Goal: Information Seeking & Learning: Understand process/instructions

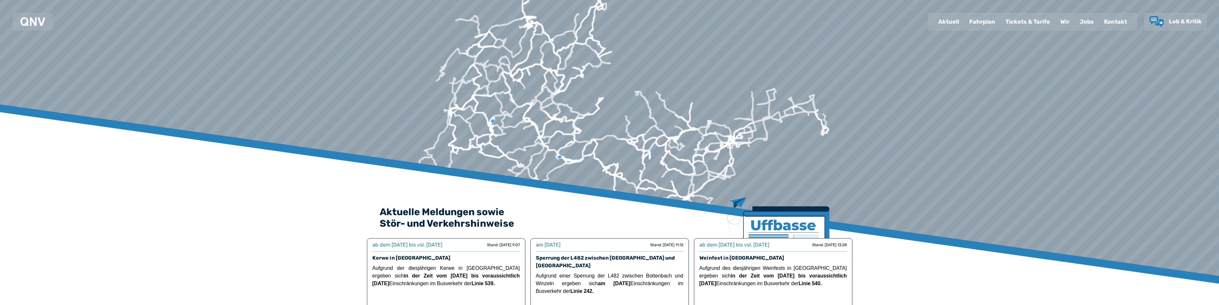
drag, startPoint x: 987, startPoint y: 21, endPoint x: 984, endPoint y: 22, distance: 3.6
click at [987, 20] on div "Fahrplan" at bounding box center [982, 21] width 36 height 17
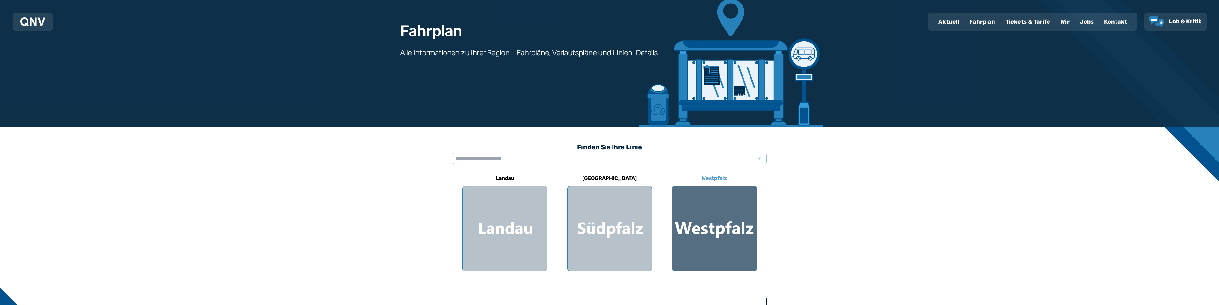
scroll to position [64, 0]
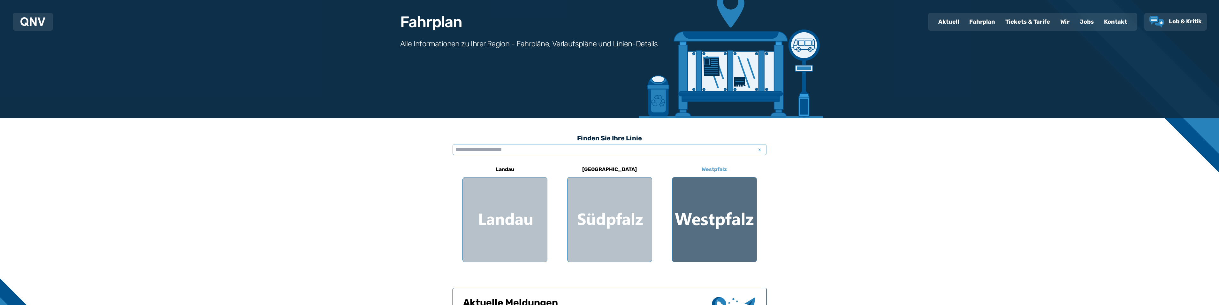
click at [721, 204] on div at bounding box center [714, 219] width 84 height 84
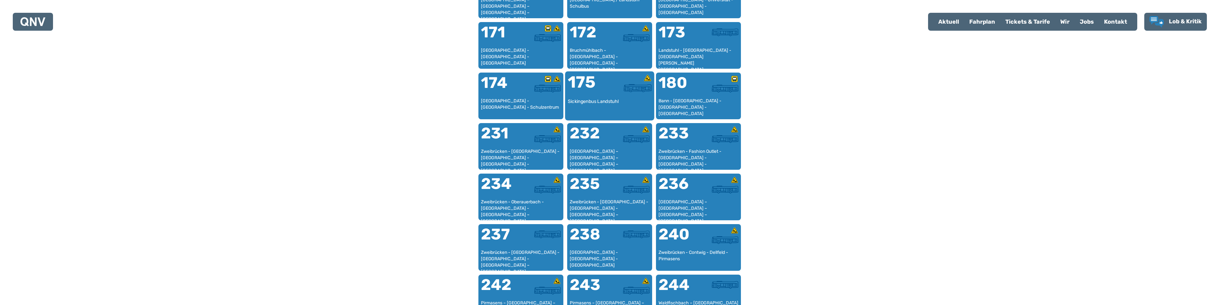
scroll to position [484, 0]
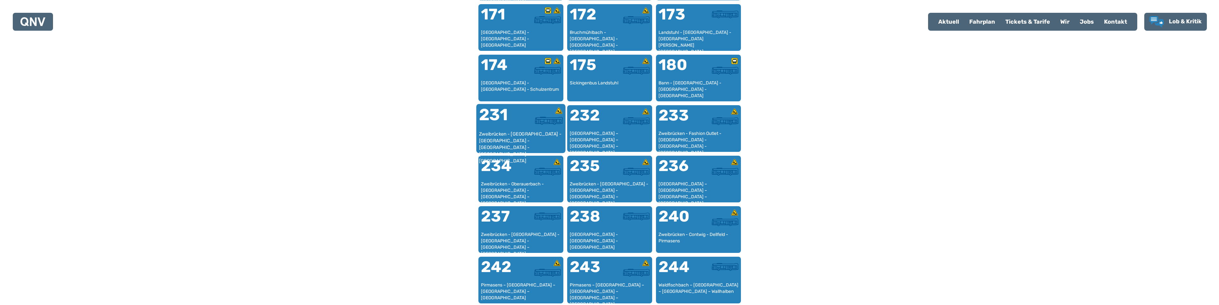
click at [507, 130] on div "231" at bounding box center [500, 119] width 42 height 24
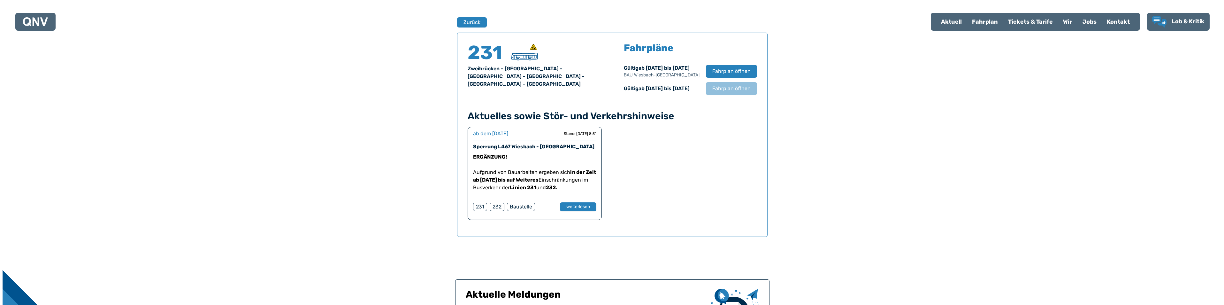
scroll to position [421, 0]
click at [735, 72] on span "Fahrplan öffnen" at bounding box center [728, 71] width 39 height 8
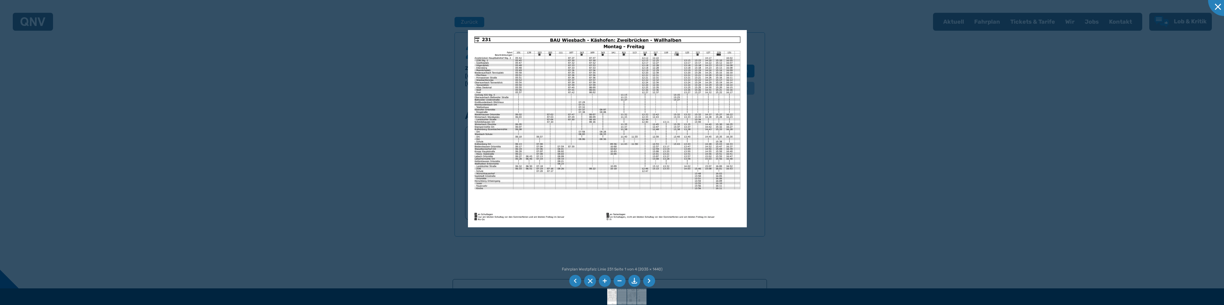
click at [650, 279] on li at bounding box center [649, 281] width 12 height 12
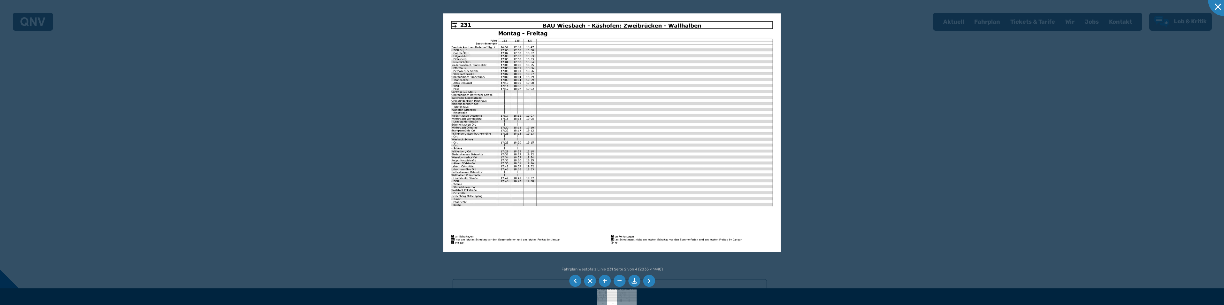
click at [652, 281] on li at bounding box center [649, 281] width 12 height 12
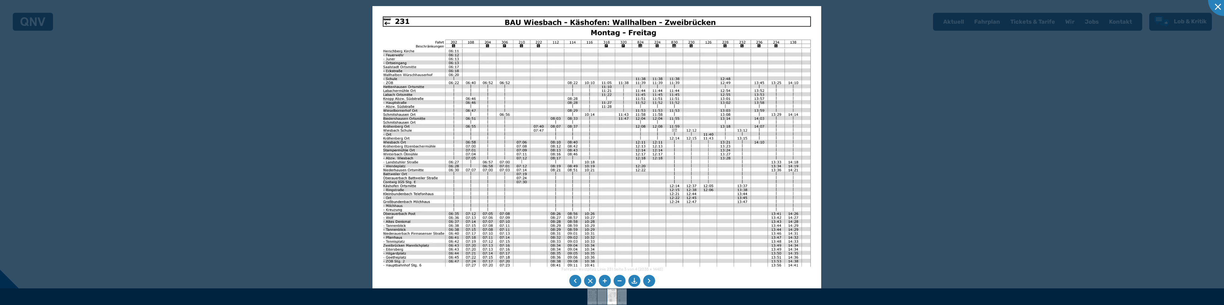
click at [650, 58] on img at bounding box center [596, 164] width 449 height 317
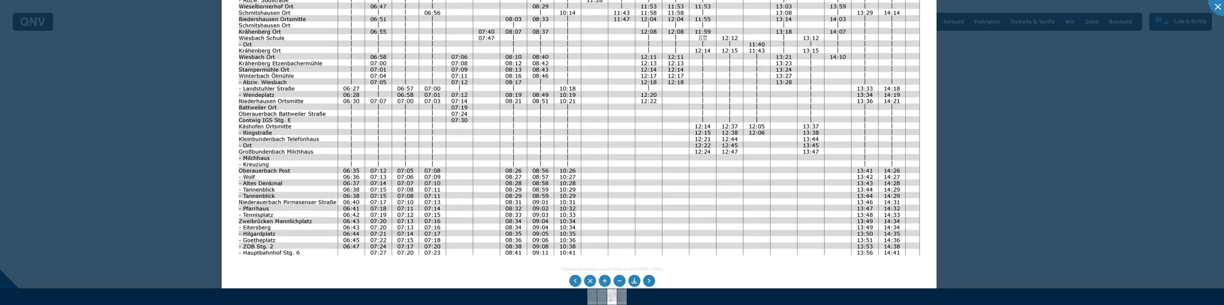
click at [670, 2] on img at bounding box center [579, 93] width 715 height 506
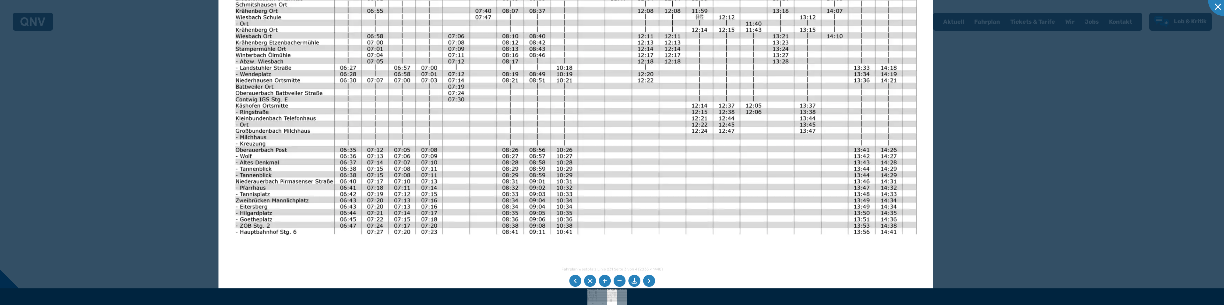
click at [644, 224] on img at bounding box center [575, 73] width 715 height 506
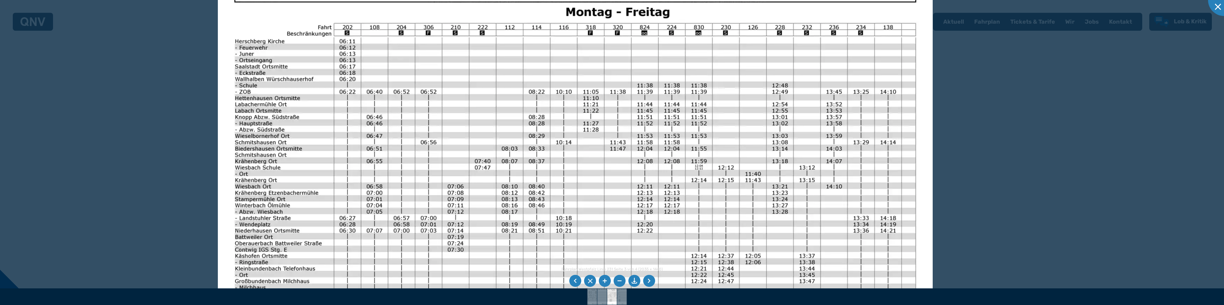
click at [666, 201] on img at bounding box center [575, 223] width 715 height 506
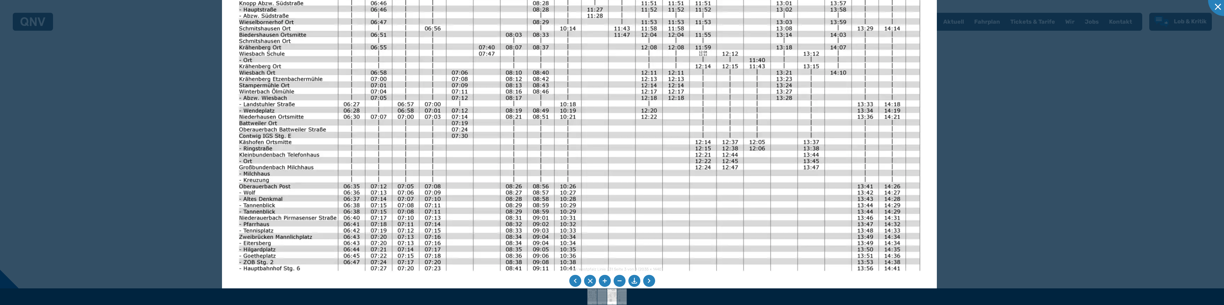
click at [674, 28] on img at bounding box center [579, 109] width 715 height 506
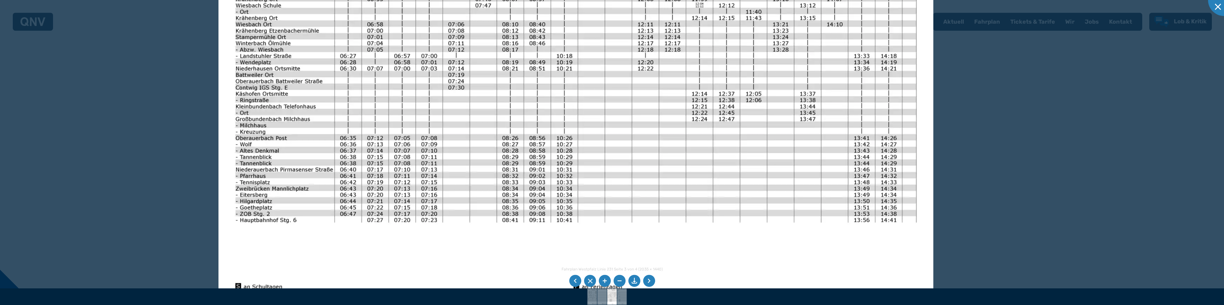
click at [702, 27] on img at bounding box center [575, 61] width 715 height 506
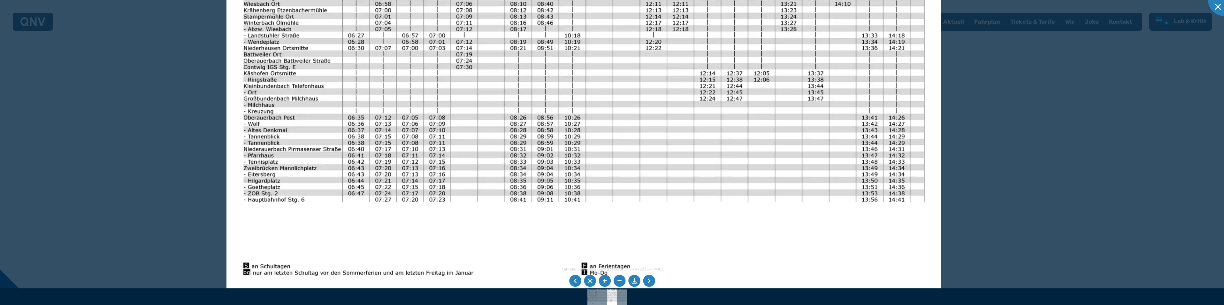
click at [658, 203] on img at bounding box center [583, 40] width 715 height 506
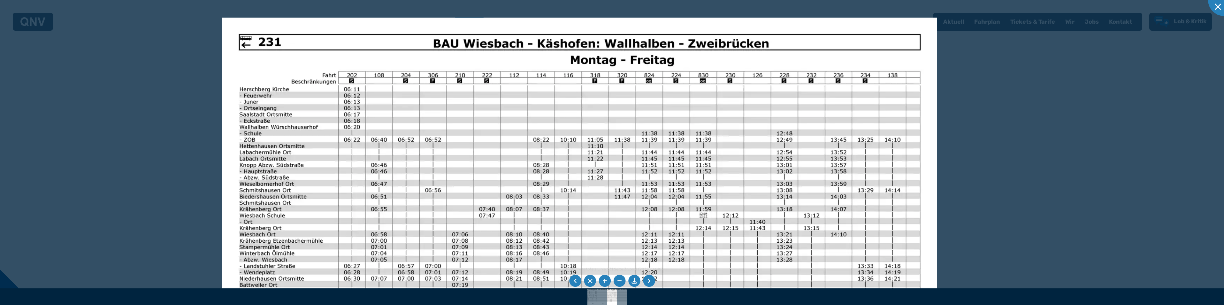
click at [664, 194] on img at bounding box center [579, 271] width 715 height 506
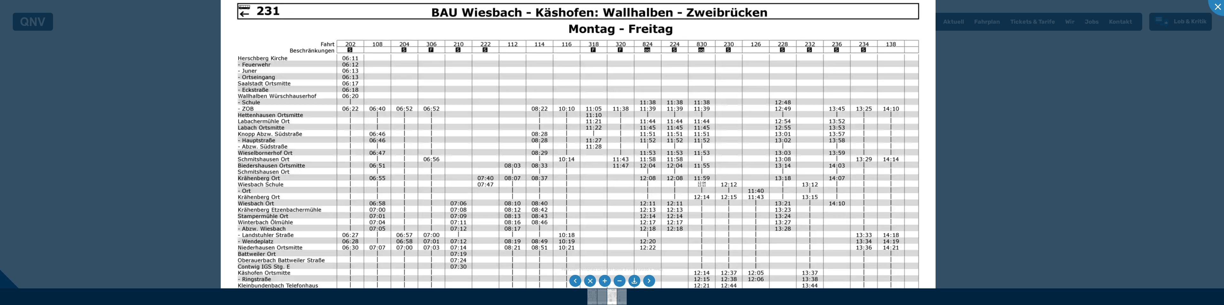
click at [670, 140] on img at bounding box center [578, 240] width 715 height 506
click at [678, 102] on img at bounding box center [578, 240] width 715 height 506
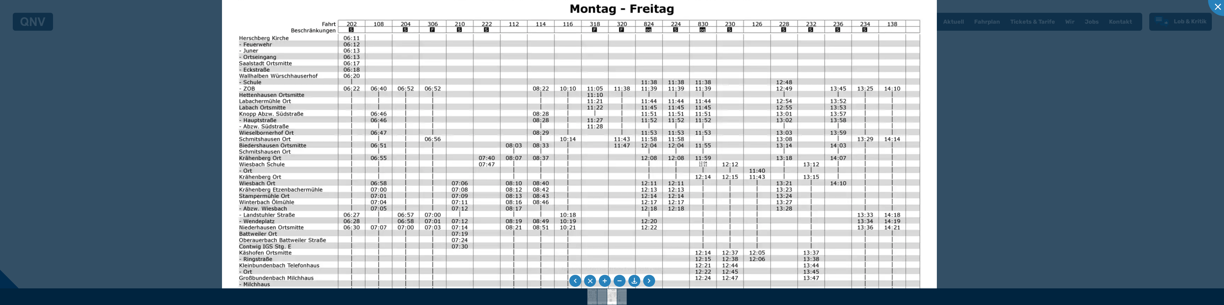
click at [681, 123] on img at bounding box center [579, 219] width 715 height 506
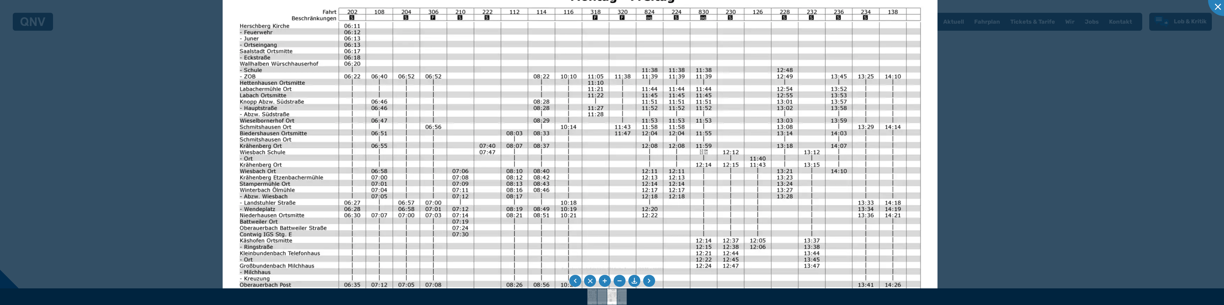
click at [688, 147] on img at bounding box center [580, 207] width 715 height 506
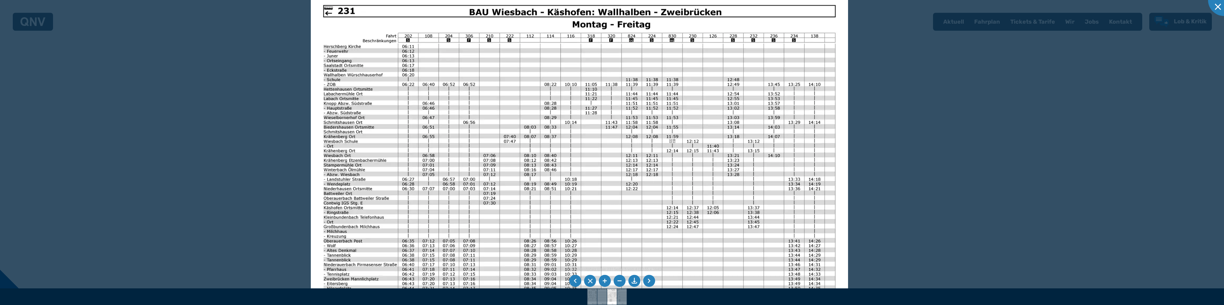
click at [667, 161] on img at bounding box center [579, 183] width 537 height 380
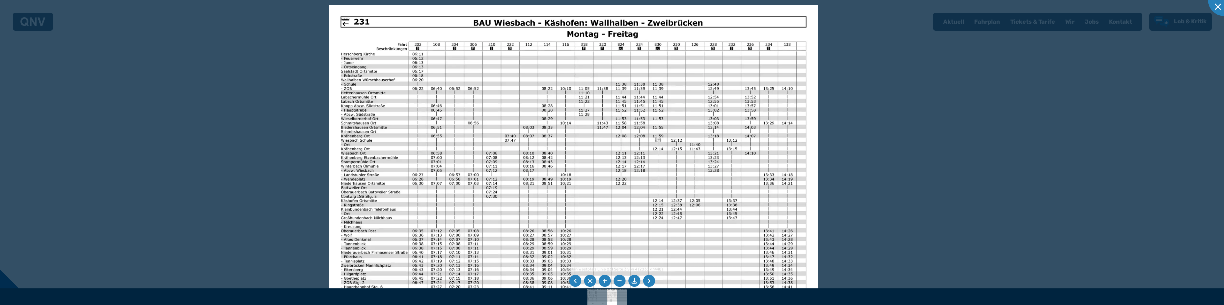
click at [650, 118] on img at bounding box center [573, 178] width 488 height 346
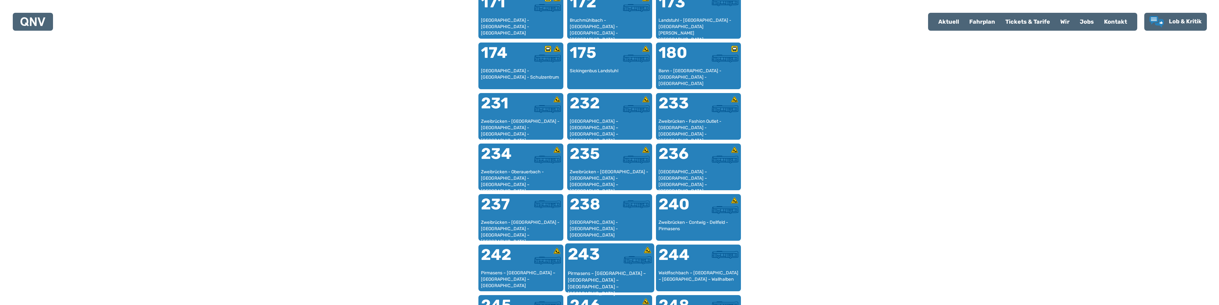
scroll to position [484, 0]
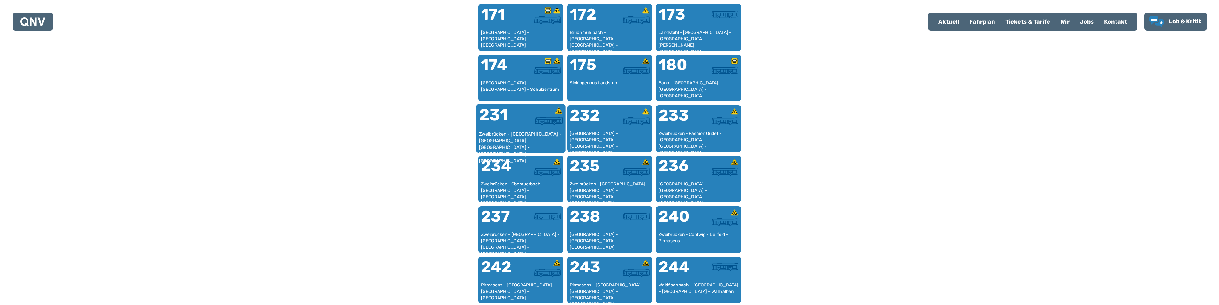
click at [506, 120] on div "231" at bounding box center [500, 119] width 42 height 24
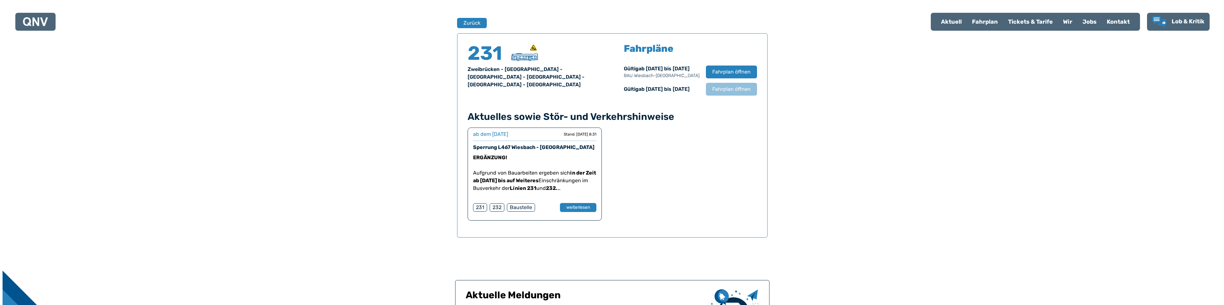
scroll to position [421, 0]
click at [728, 71] on span "Fahrplan öffnen" at bounding box center [728, 71] width 39 height 8
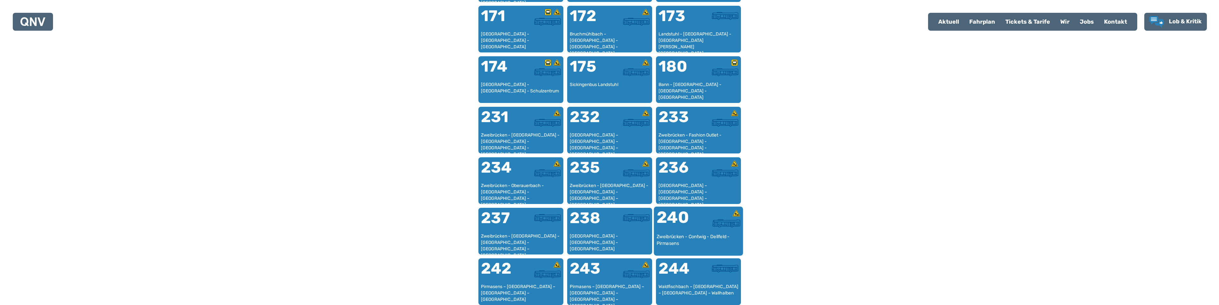
scroll to position [516, 0]
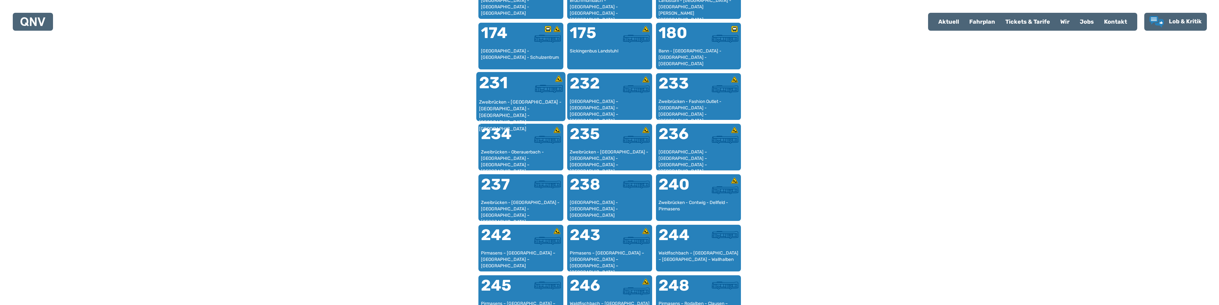
click at [502, 87] on div "231" at bounding box center [500, 87] width 42 height 24
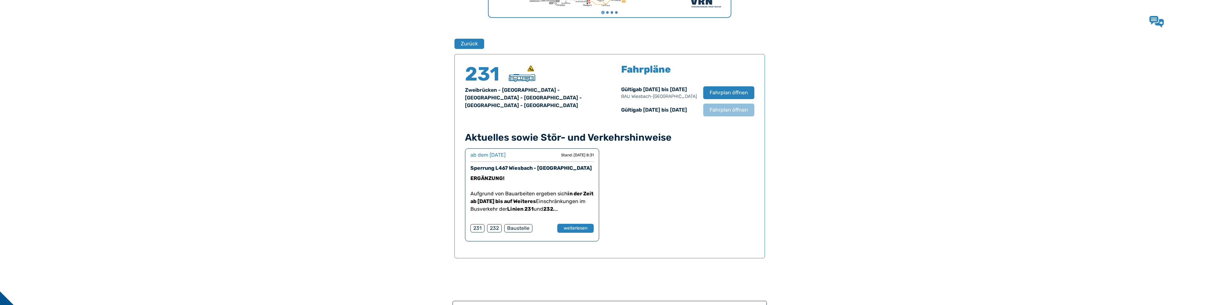
scroll to position [421, 0]
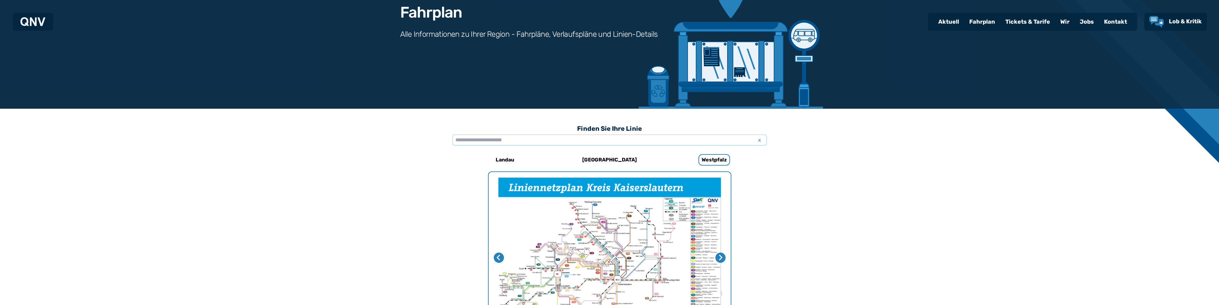
scroll to position [69, 0]
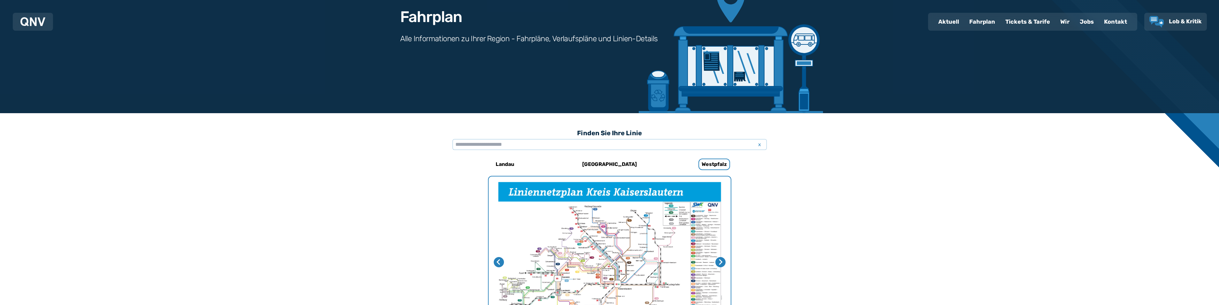
click at [980, 20] on div "Fahrplan" at bounding box center [982, 21] width 36 height 17
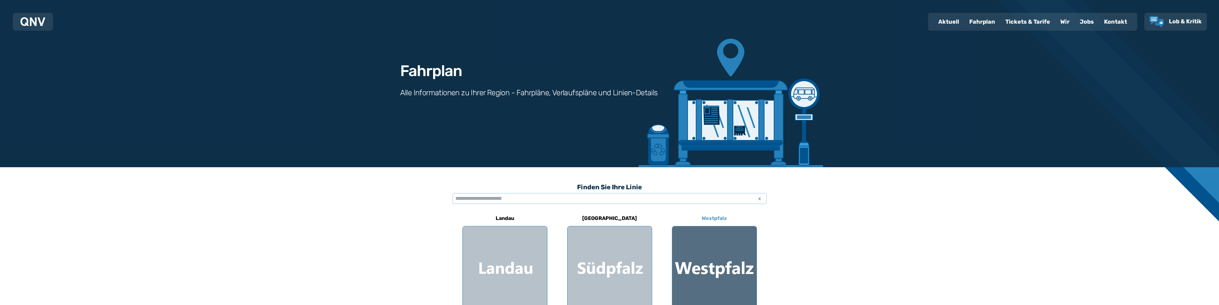
scroll to position [96, 0]
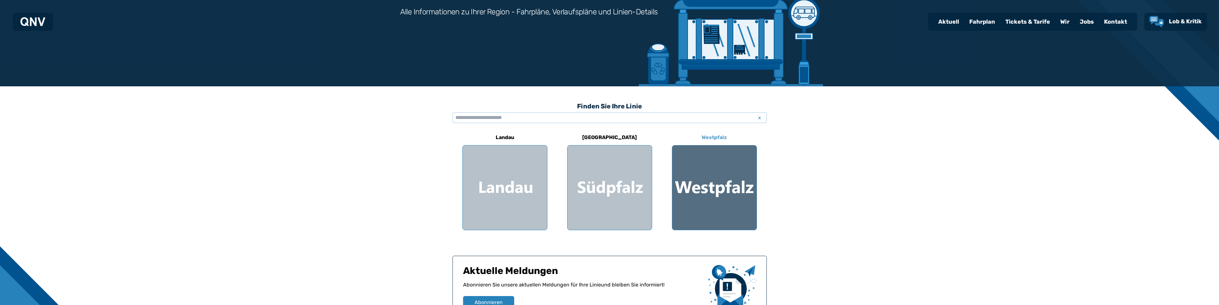
click at [717, 185] on div at bounding box center [714, 187] width 84 height 84
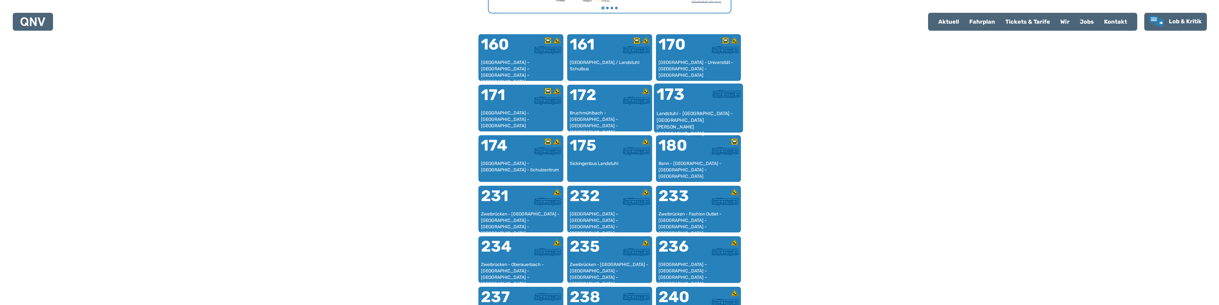
scroll to position [452, 0]
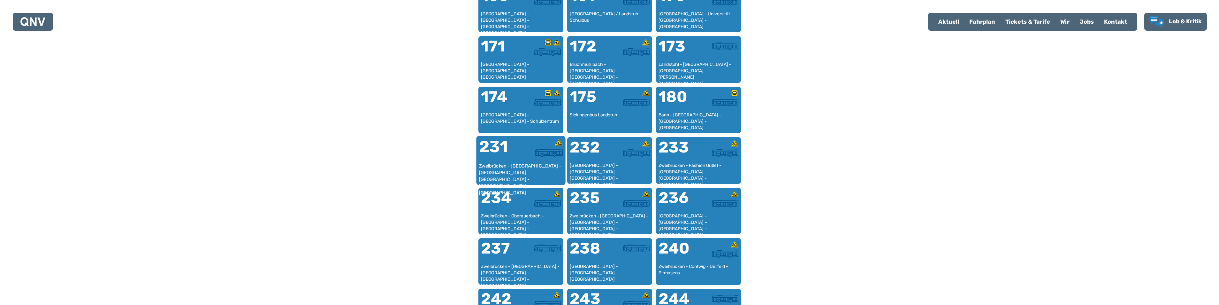
click at [511, 156] on div "231" at bounding box center [500, 151] width 42 height 24
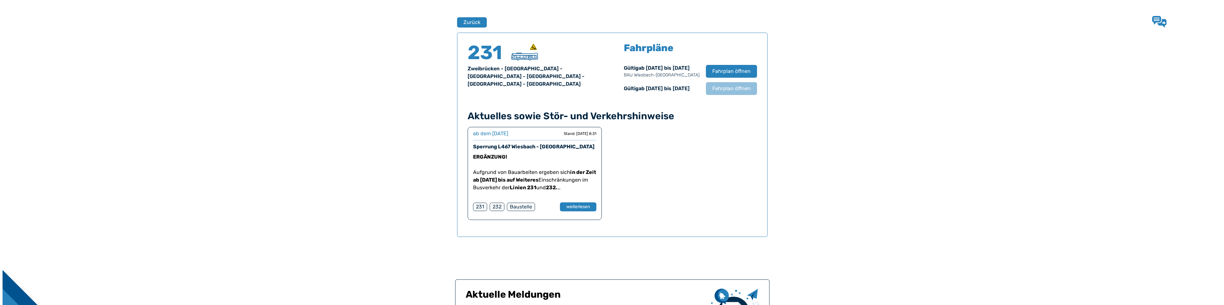
scroll to position [421, 0]
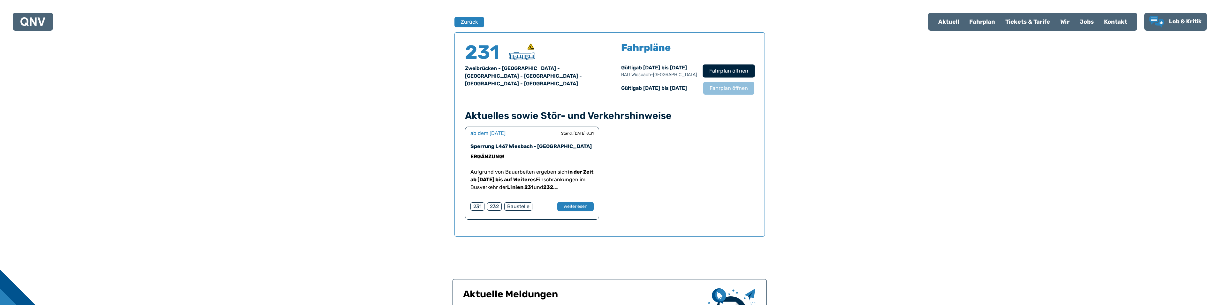
click at [722, 70] on span "Fahrplan öffnen" at bounding box center [728, 71] width 39 height 8
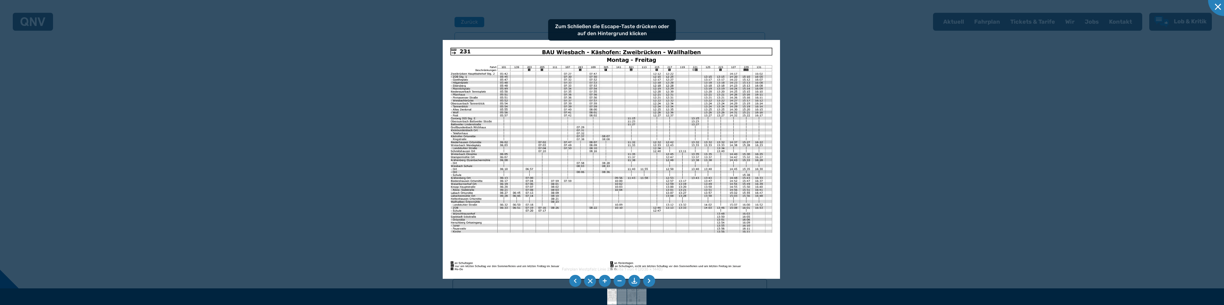
click at [645, 106] on img at bounding box center [611, 159] width 337 height 239
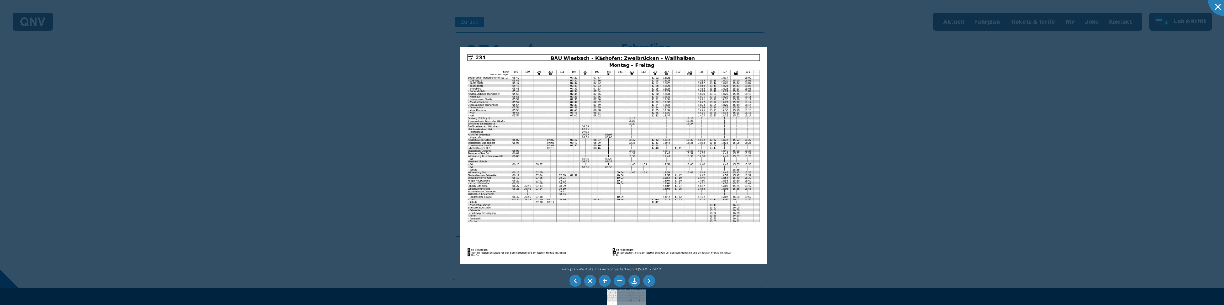
click at [647, 278] on li at bounding box center [649, 281] width 12 height 12
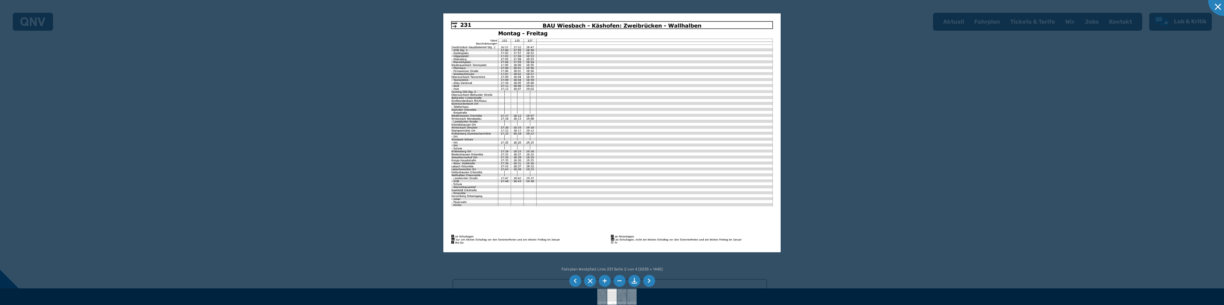
click at [647, 277] on li at bounding box center [649, 281] width 12 height 12
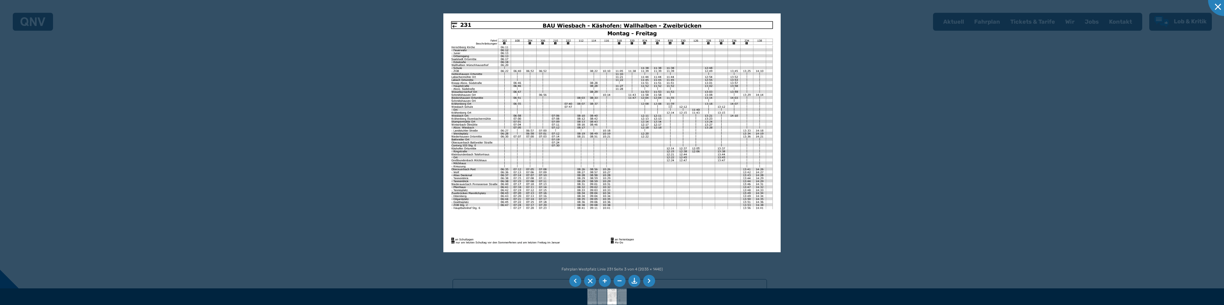
click at [650, 70] on img at bounding box center [611, 132] width 337 height 239
click at [475, 117] on img at bounding box center [611, 132] width 337 height 239
click at [649, 118] on img at bounding box center [611, 132] width 337 height 239
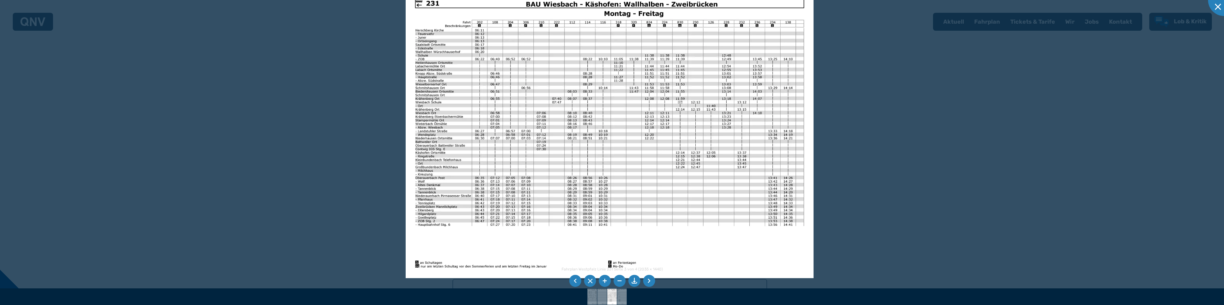
click at [669, 131] on img at bounding box center [610, 133] width 408 height 289
click at [654, 137] on img at bounding box center [610, 133] width 408 height 289
click at [638, 137] on img at bounding box center [610, 133] width 408 height 289
click at [635, 135] on img at bounding box center [610, 133] width 408 height 289
click at [669, 129] on img at bounding box center [609, 133] width 408 height 289
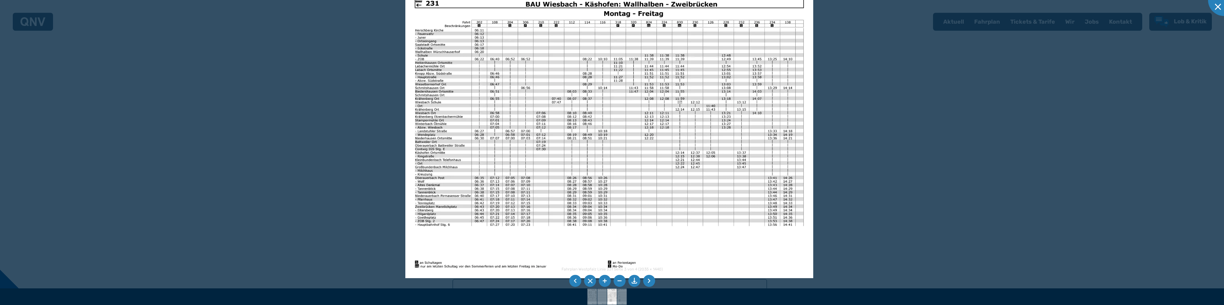
click at [650, 126] on img at bounding box center [609, 133] width 408 height 289
click at [662, 123] on img at bounding box center [609, 133] width 408 height 289
click at [650, 122] on img at bounding box center [609, 133] width 408 height 289
click at [653, 119] on img at bounding box center [609, 133] width 408 height 289
click at [659, 119] on img at bounding box center [609, 133] width 408 height 289
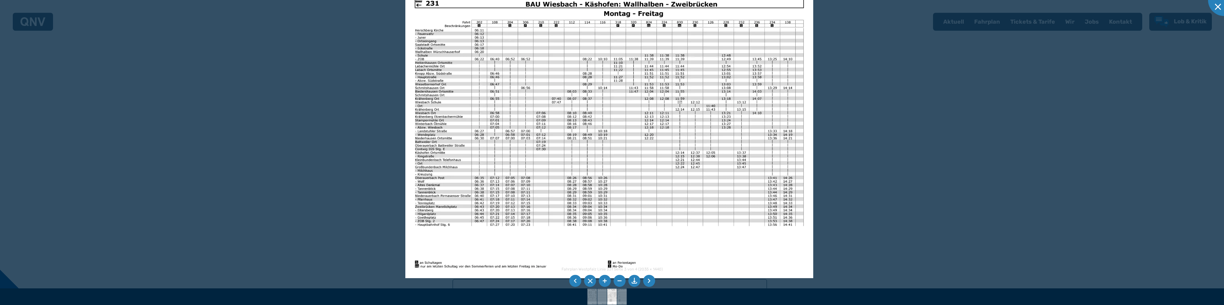
click at [665, 112] on img at bounding box center [609, 133] width 408 height 289
click at [650, 117] on img at bounding box center [609, 133] width 408 height 289
click at [650, 103] on img at bounding box center [609, 133] width 408 height 289
click at [662, 101] on img at bounding box center [609, 133] width 408 height 289
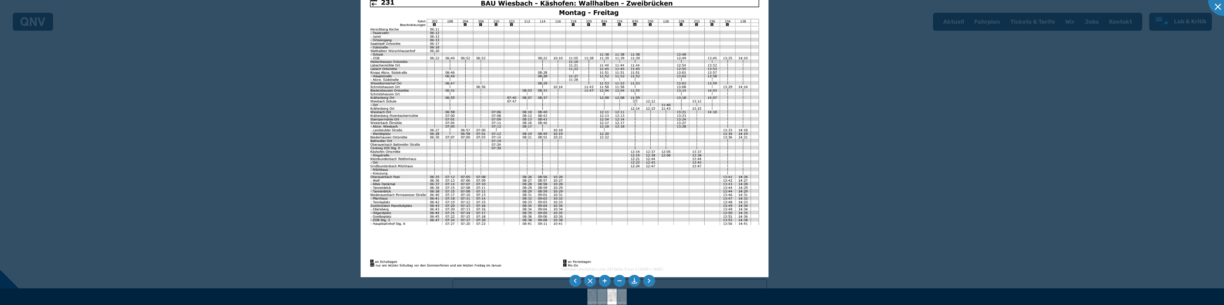
click at [591, 105] on img at bounding box center [565, 133] width 408 height 289
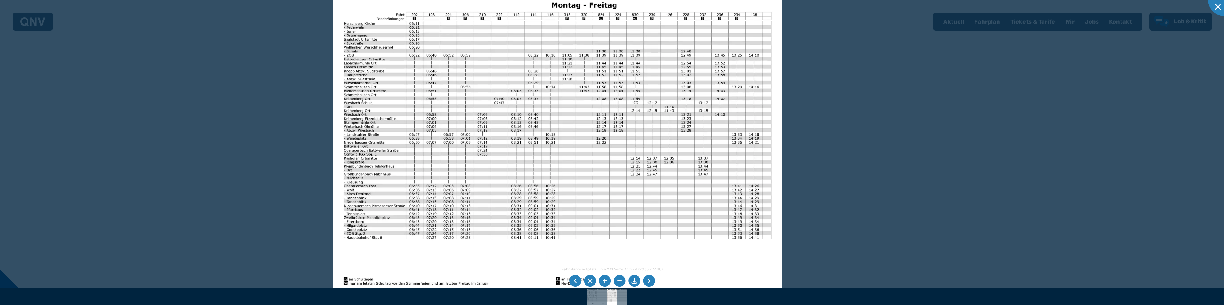
click at [622, 116] on img at bounding box center [557, 137] width 449 height 317
click at [620, 133] on img at bounding box center [557, 137] width 449 height 317
click at [620, 128] on img at bounding box center [557, 137] width 449 height 317
click at [620, 125] on img at bounding box center [557, 137] width 449 height 317
click at [620, 120] on img at bounding box center [557, 137] width 449 height 317
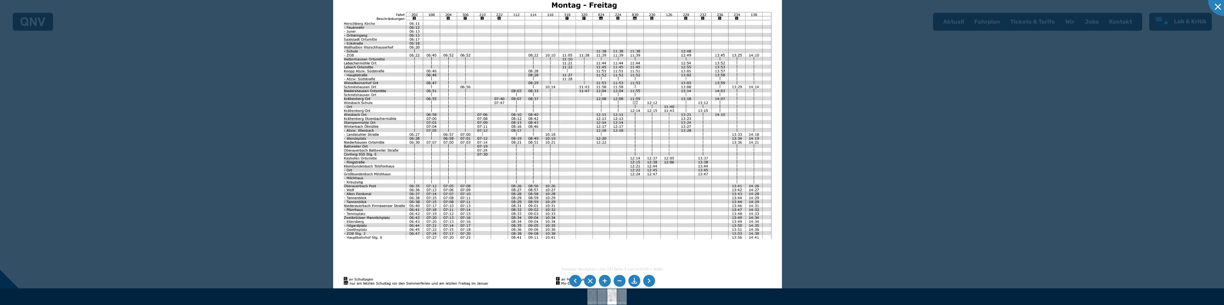
click at [620, 117] on img at bounding box center [557, 137] width 449 height 317
click at [620, 102] on img at bounding box center [557, 137] width 449 height 317
click at [620, 92] on img at bounding box center [557, 136] width 449 height 317
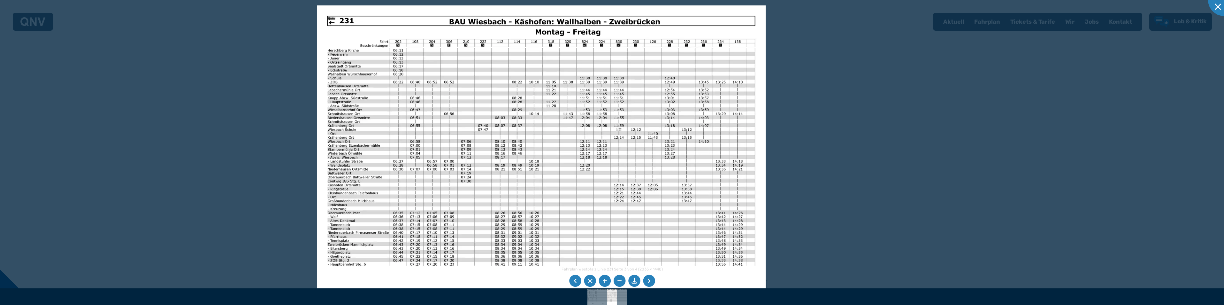
click at [622, 84] on img at bounding box center [541, 163] width 449 height 317
